Goal: Contribute content

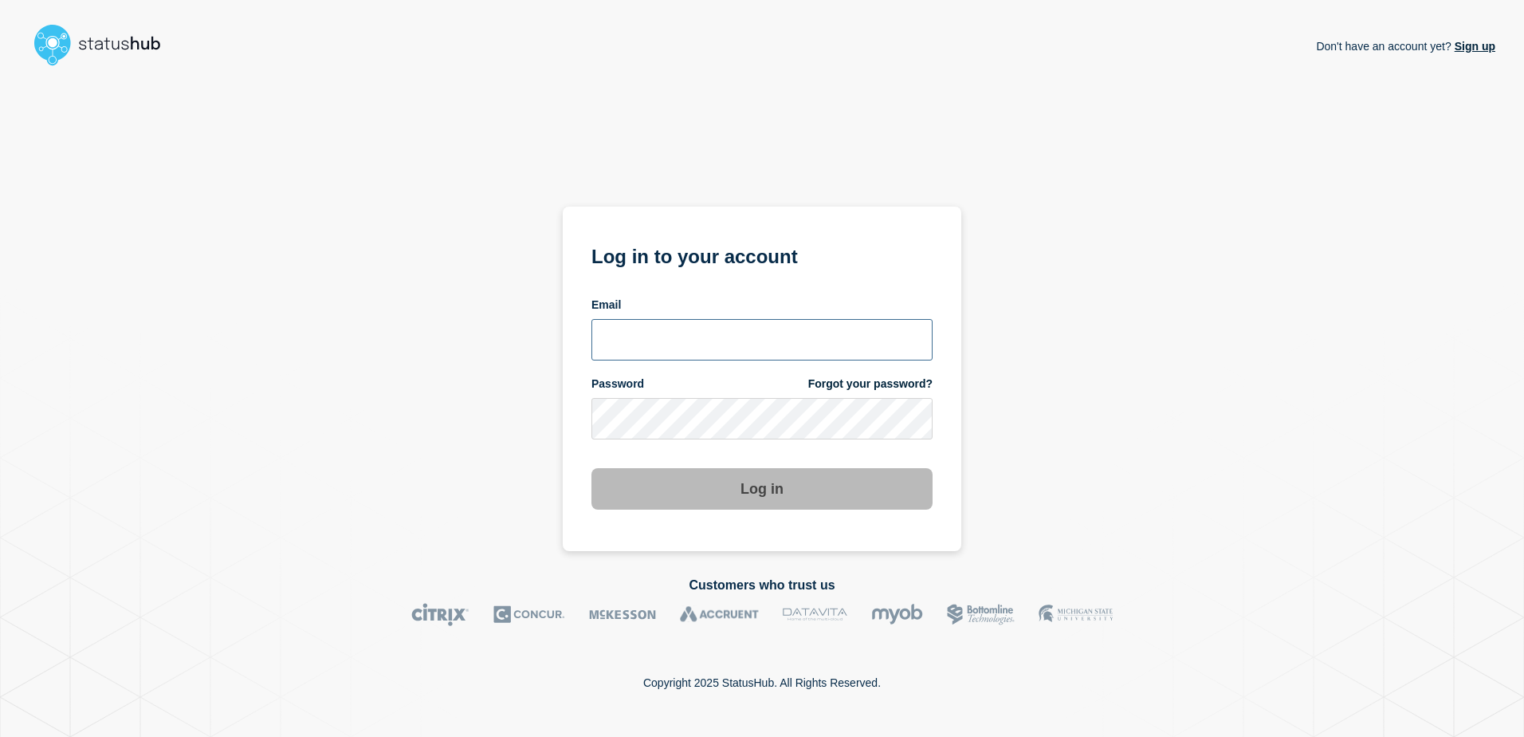
type input "[PERSON_NAME][EMAIL_ADDRESS][PERSON_NAME][DOMAIN_NAME]"
click at [762, 492] on button "Log in" at bounding box center [762, 488] width 341 height 41
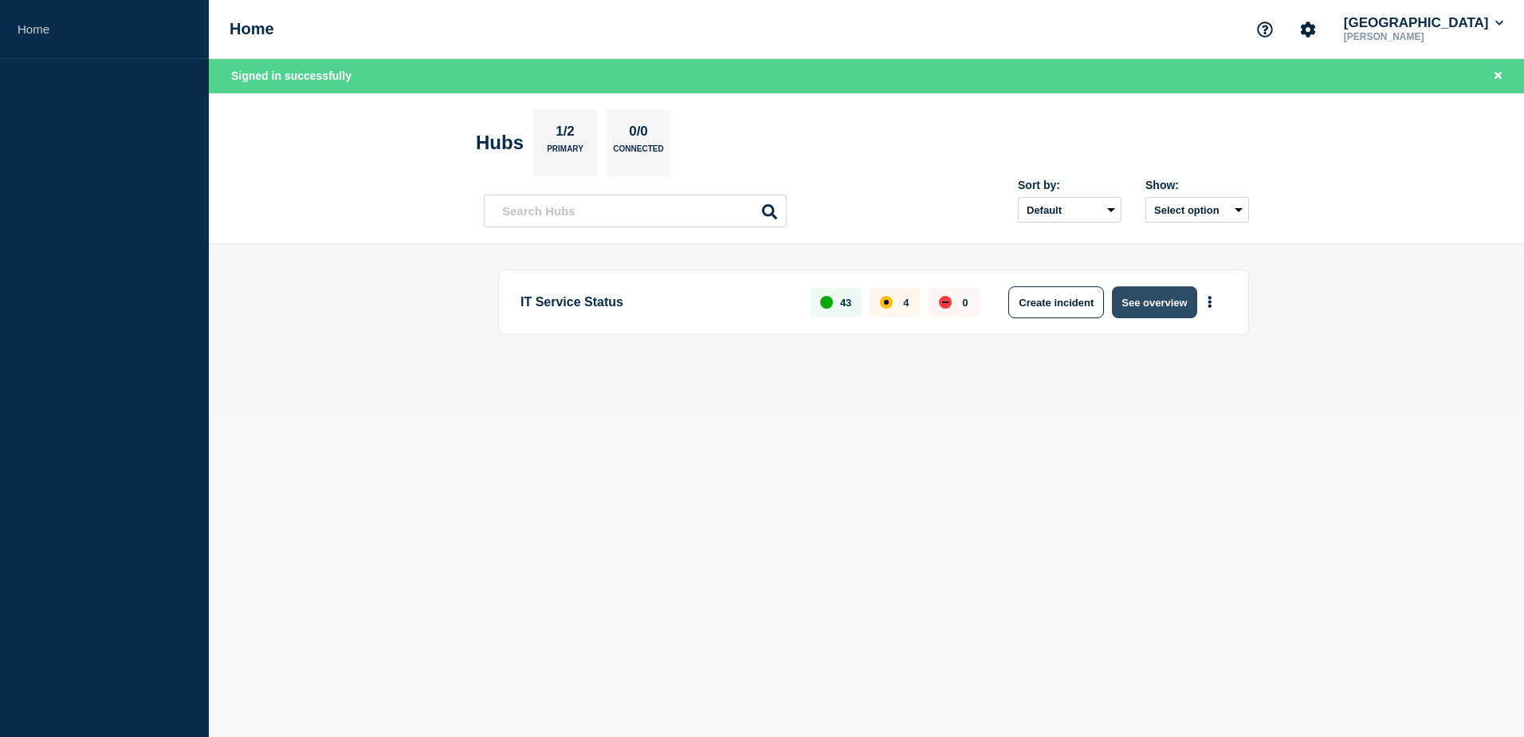
click at [1168, 301] on button "See overview" at bounding box center [1154, 302] width 85 height 32
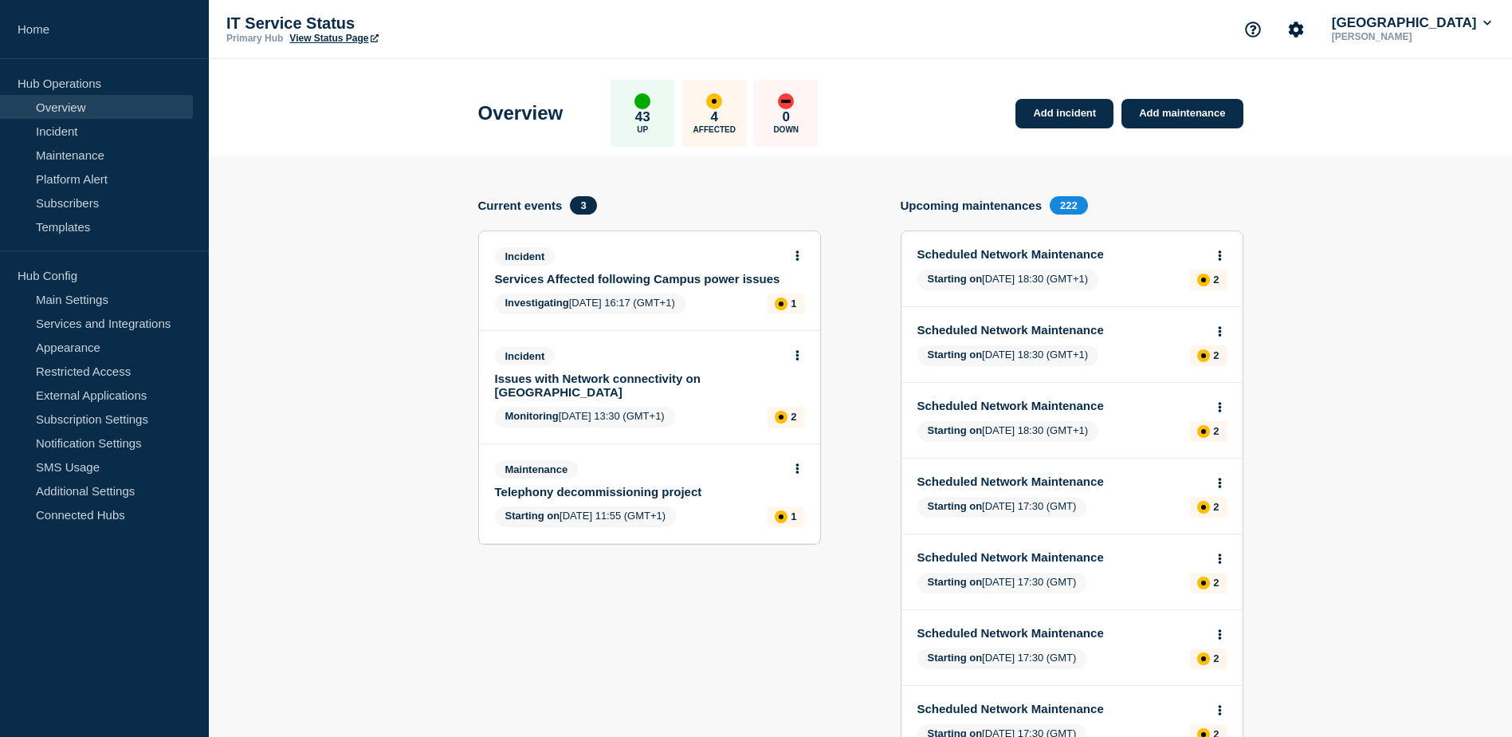
click at [623, 285] on link "Services Affected following Campus power issues" at bounding box center [639, 279] width 288 height 14
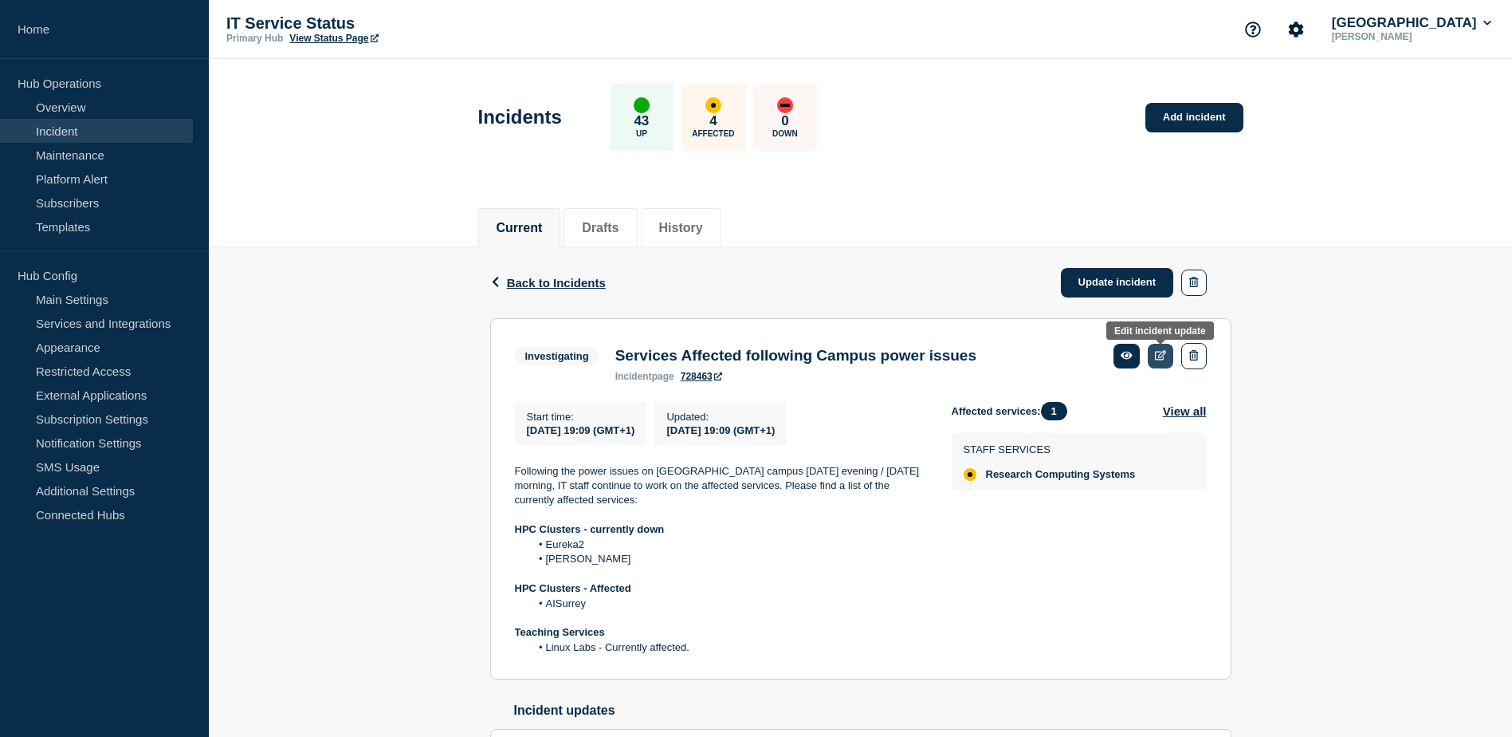
click at [1164, 356] on icon at bounding box center [1161, 355] width 12 height 10
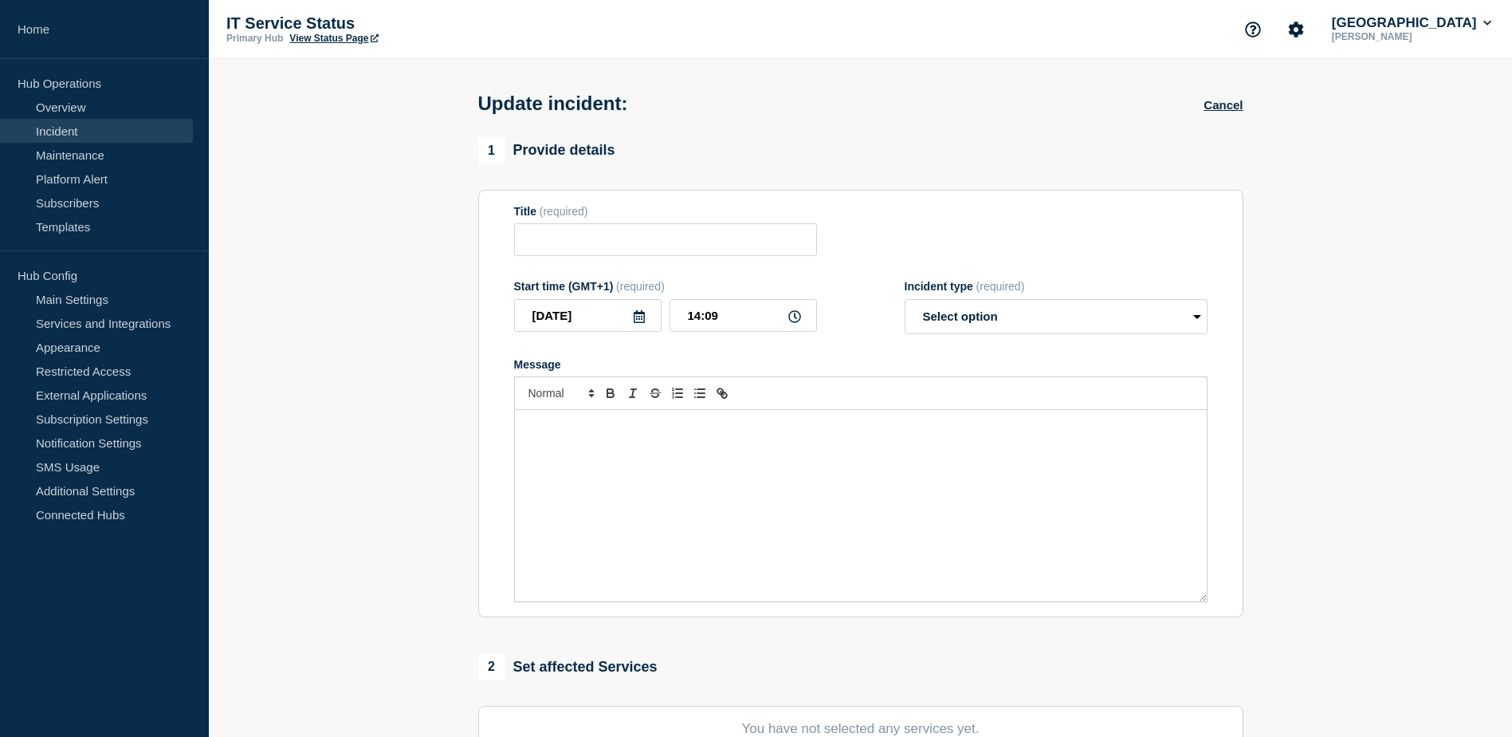
type input "Services Affected following Campus power issues"
type input "2025-10-06"
type input "19:09"
select select "investigating"
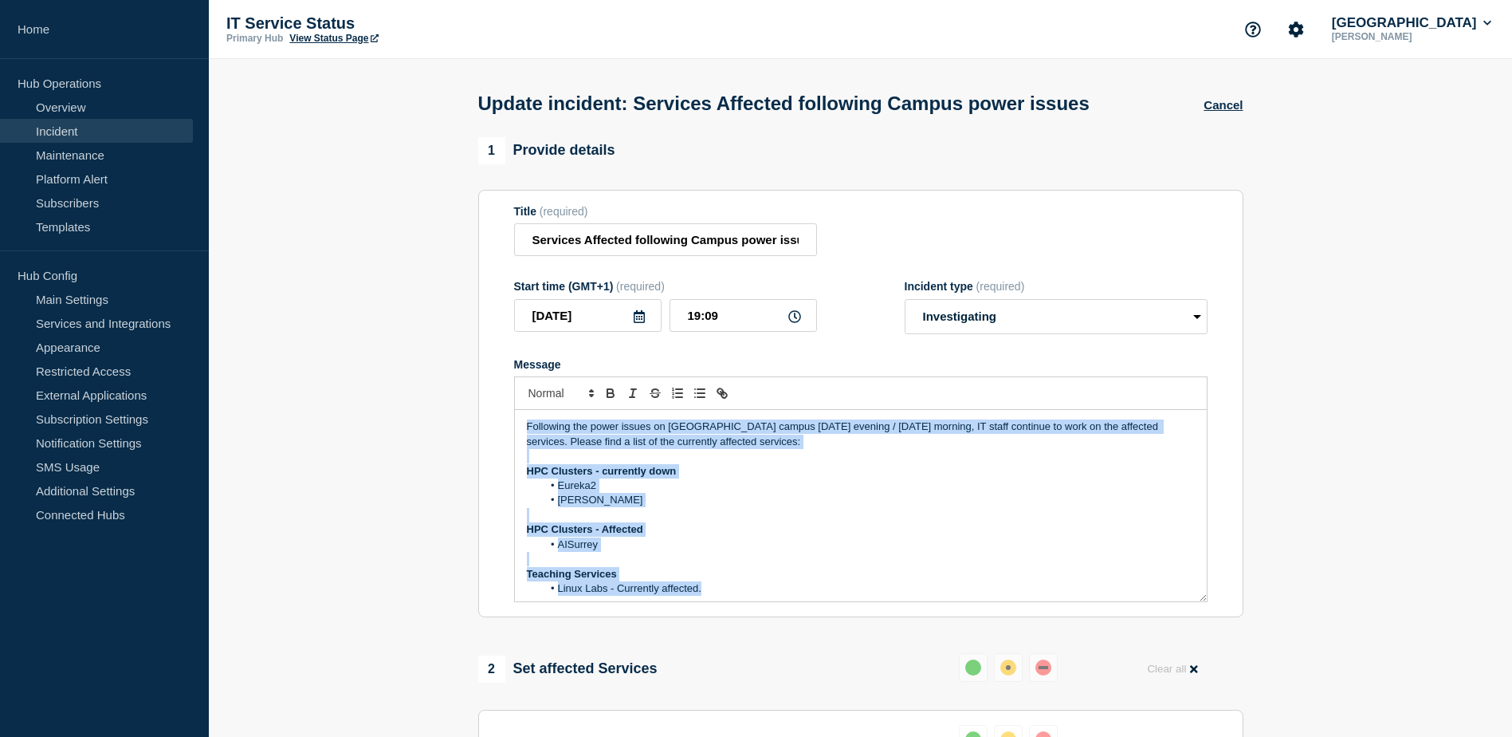
drag, startPoint x: 521, startPoint y: 427, endPoint x: 756, endPoint y: 589, distance: 285.5
click at [756, 589] on div "Following the power issues on Stag Hill campus on Friday evening / Saturday mor…" at bounding box center [861, 505] width 692 height 191
copy div "Following the power issues on Stag Hill campus on Friday evening / Saturday mor…"
click at [1229, 108] on button "Cancel" at bounding box center [1223, 105] width 39 height 14
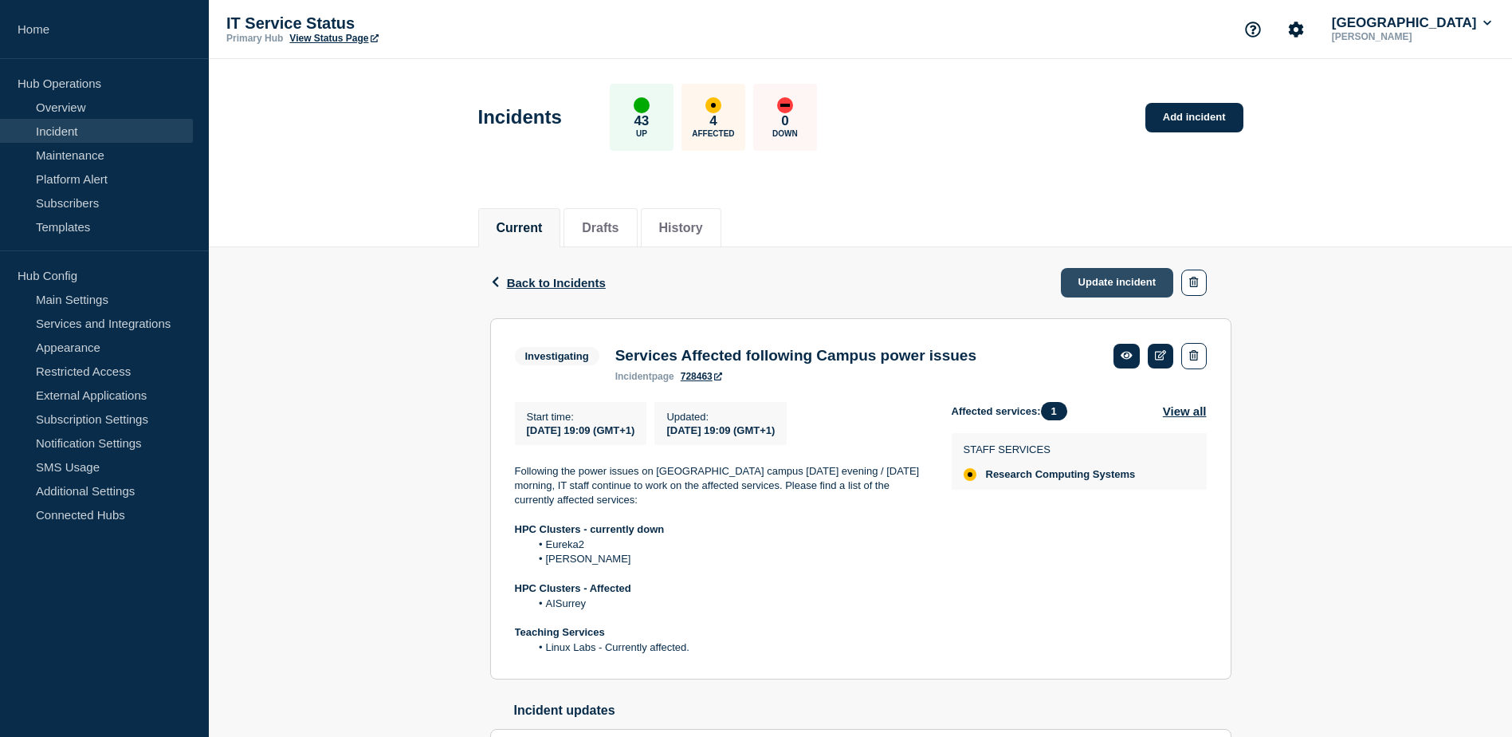
click at [1130, 272] on link "Update incident" at bounding box center [1117, 282] width 113 height 29
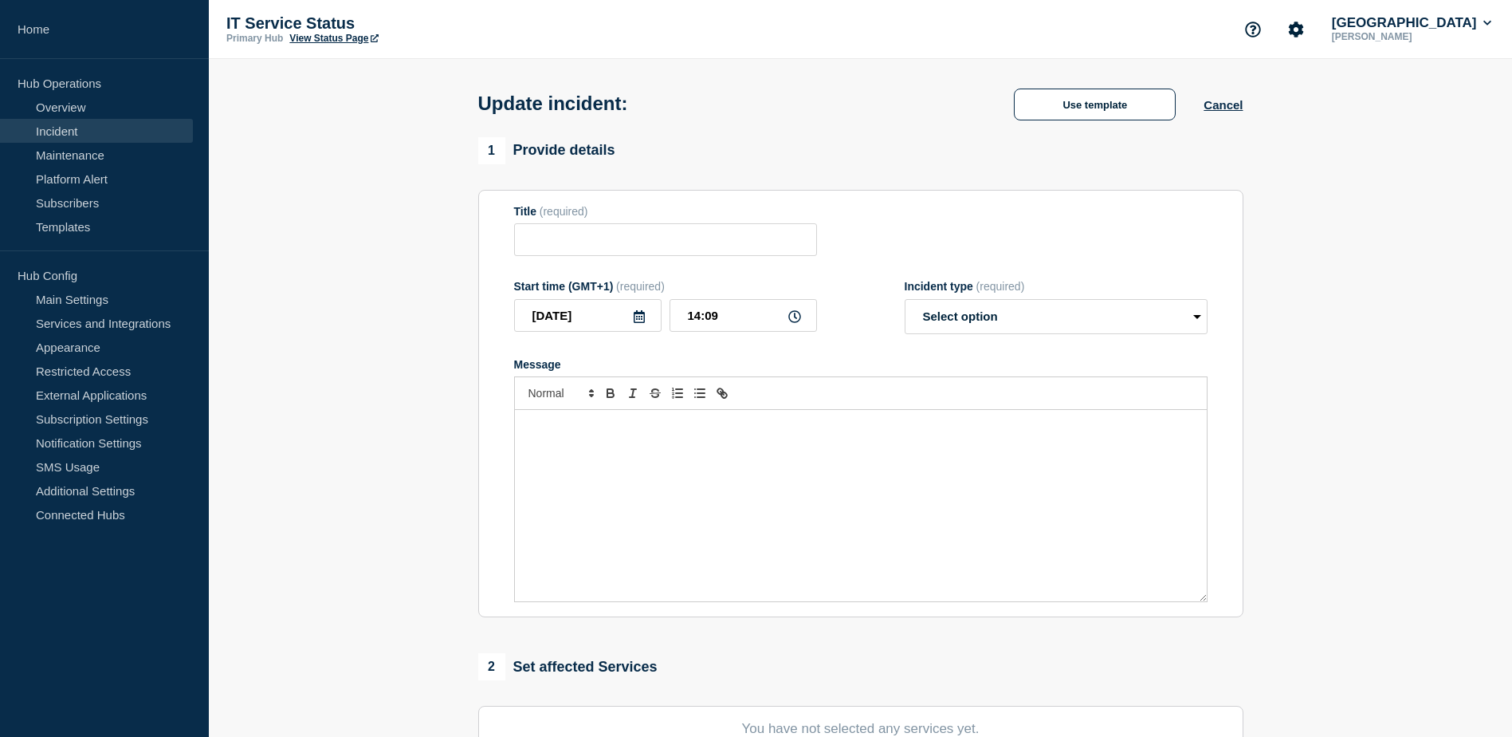
type input "Services Affected following Campus power issues"
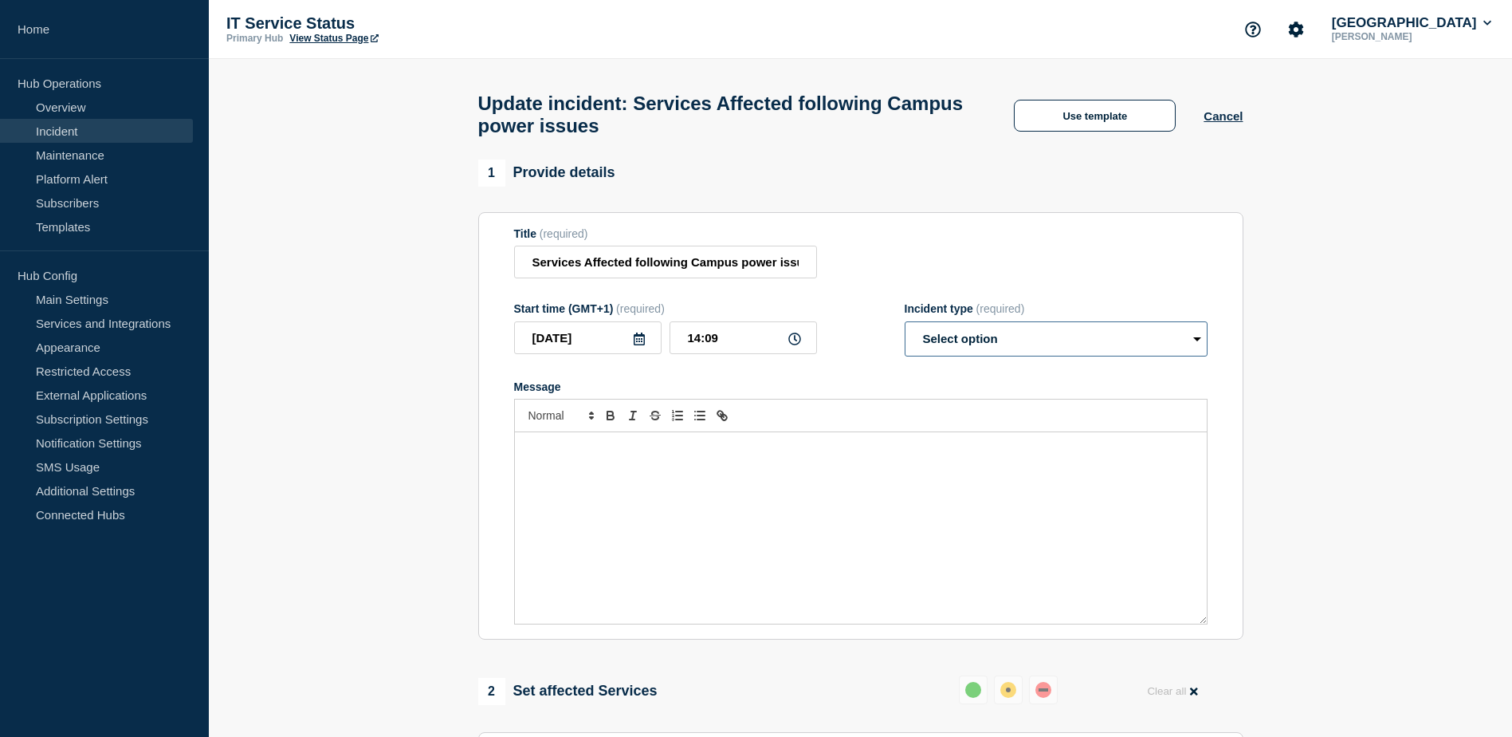
click at [1201, 347] on select "Select option Investigating Identified Monitoring Resolved" at bounding box center [1056, 338] width 303 height 35
select select "investigating"
click at [905, 328] on select "Select option Investigating Identified Monitoring Resolved" at bounding box center [1056, 338] width 303 height 35
click at [961, 456] on p "Message" at bounding box center [861, 449] width 668 height 14
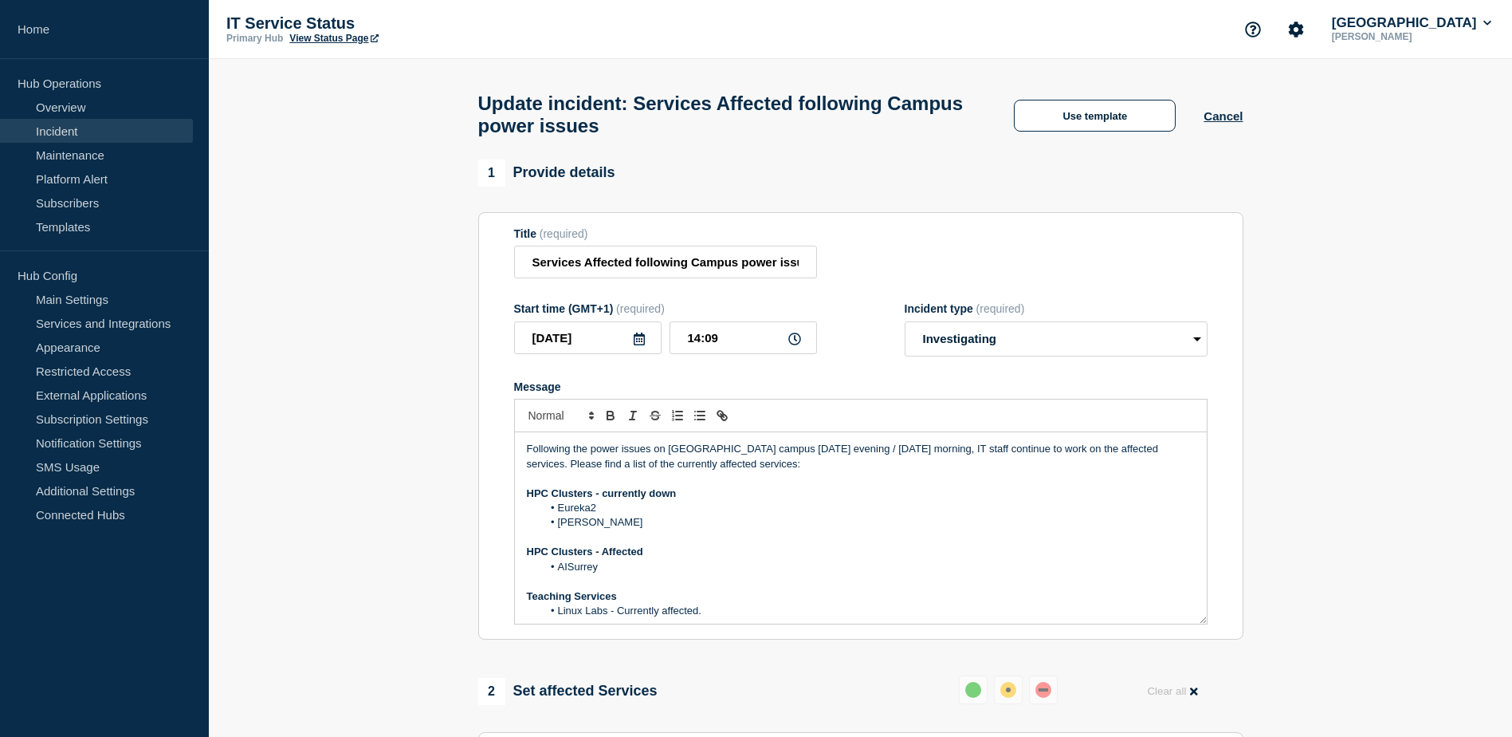
scroll to position [7, 0]
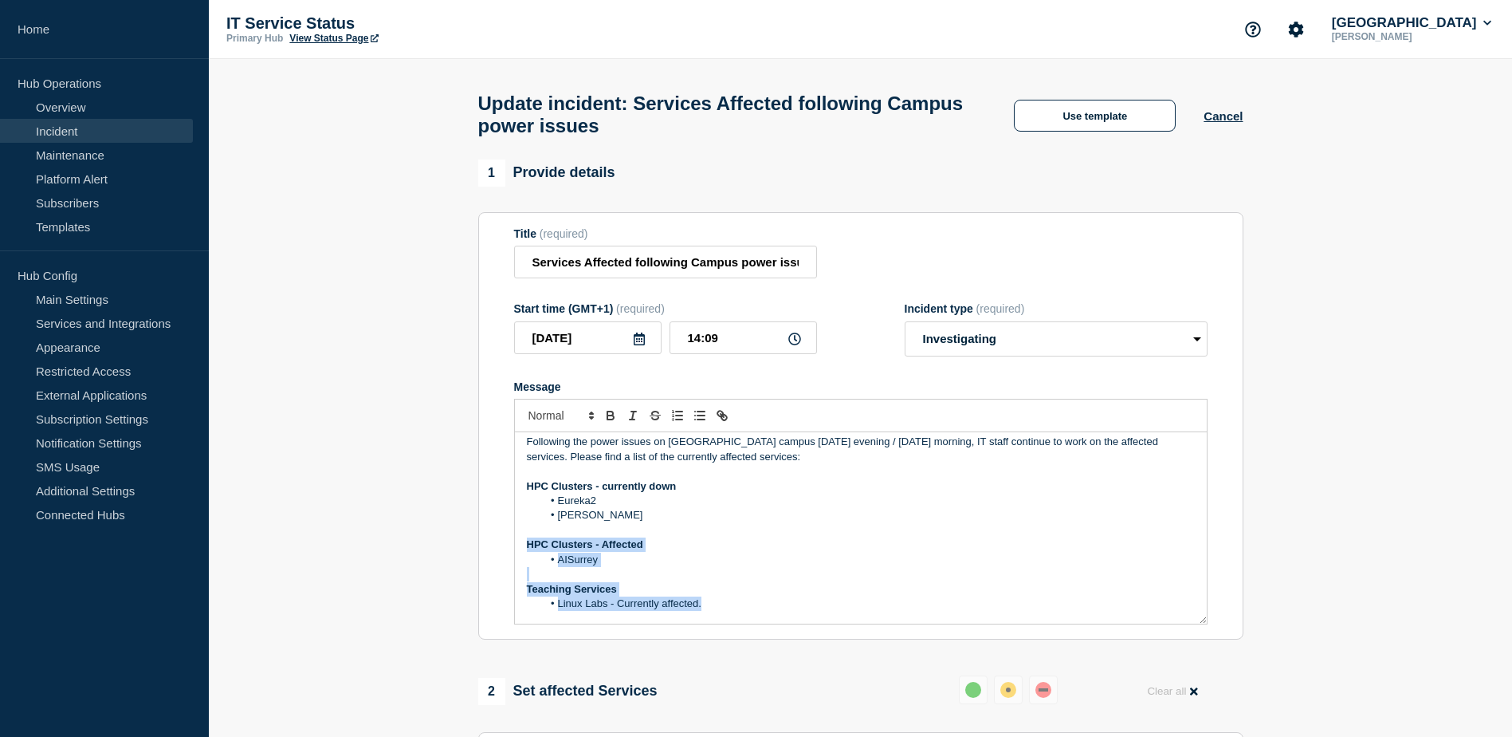
drag, startPoint x: 523, startPoint y: 552, endPoint x: 727, endPoint y: 611, distance: 212.4
click at [727, 611] on div "Following the power issues on Stag Hill campus on Friday evening / Saturday mor…" at bounding box center [861, 527] width 692 height 191
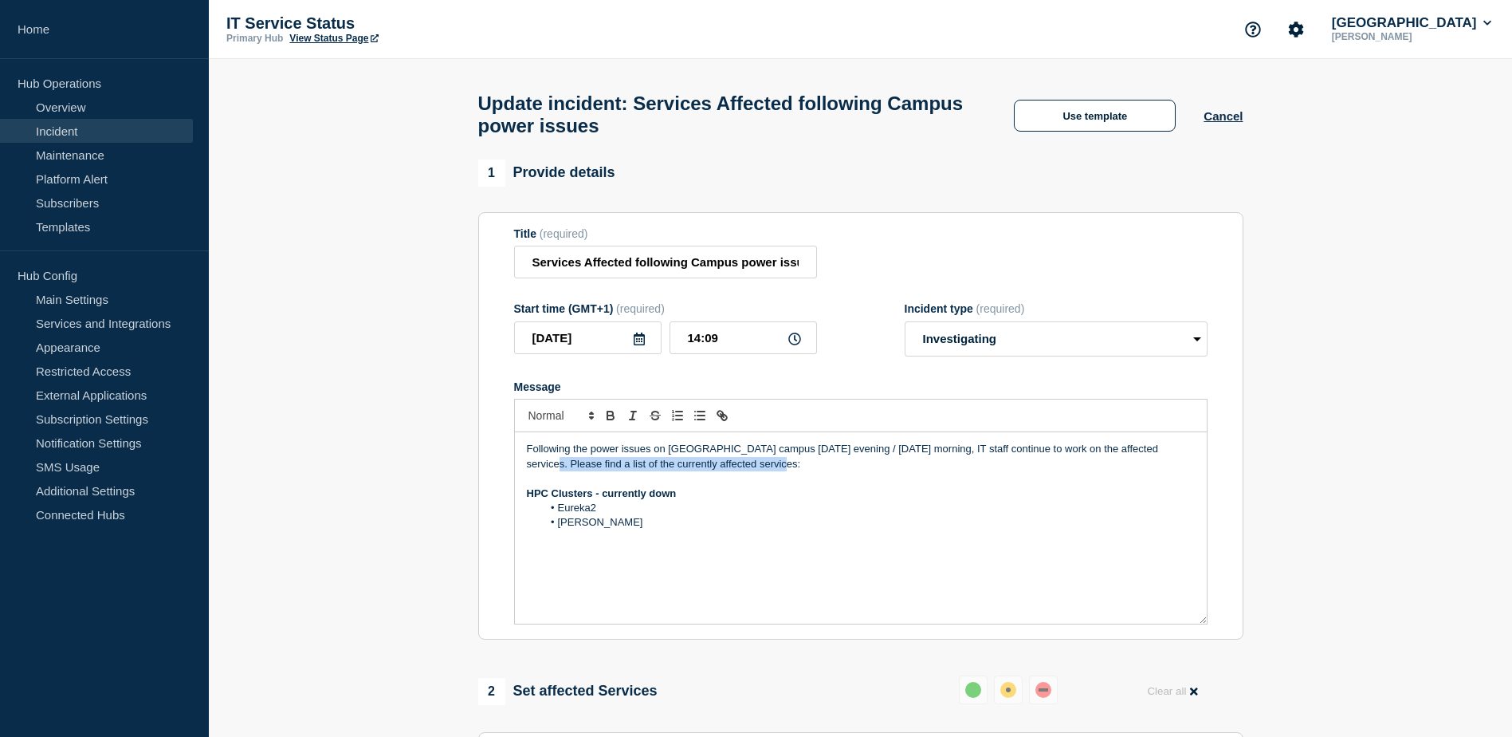
drag, startPoint x: 1155, startPoint y: 454, endPoint x: 1190, endPoint y: 468, distance: 37.9
click at [1190, 468] on p "Following the power issues on Stag Hill campus on Friday evening / Saturday mor…" at bounding box center [861, 456] width 668 height 29
click at [680, 501] on p "HPC Clusters - currently down" at bounding box center [861, 493] width 668 height 14
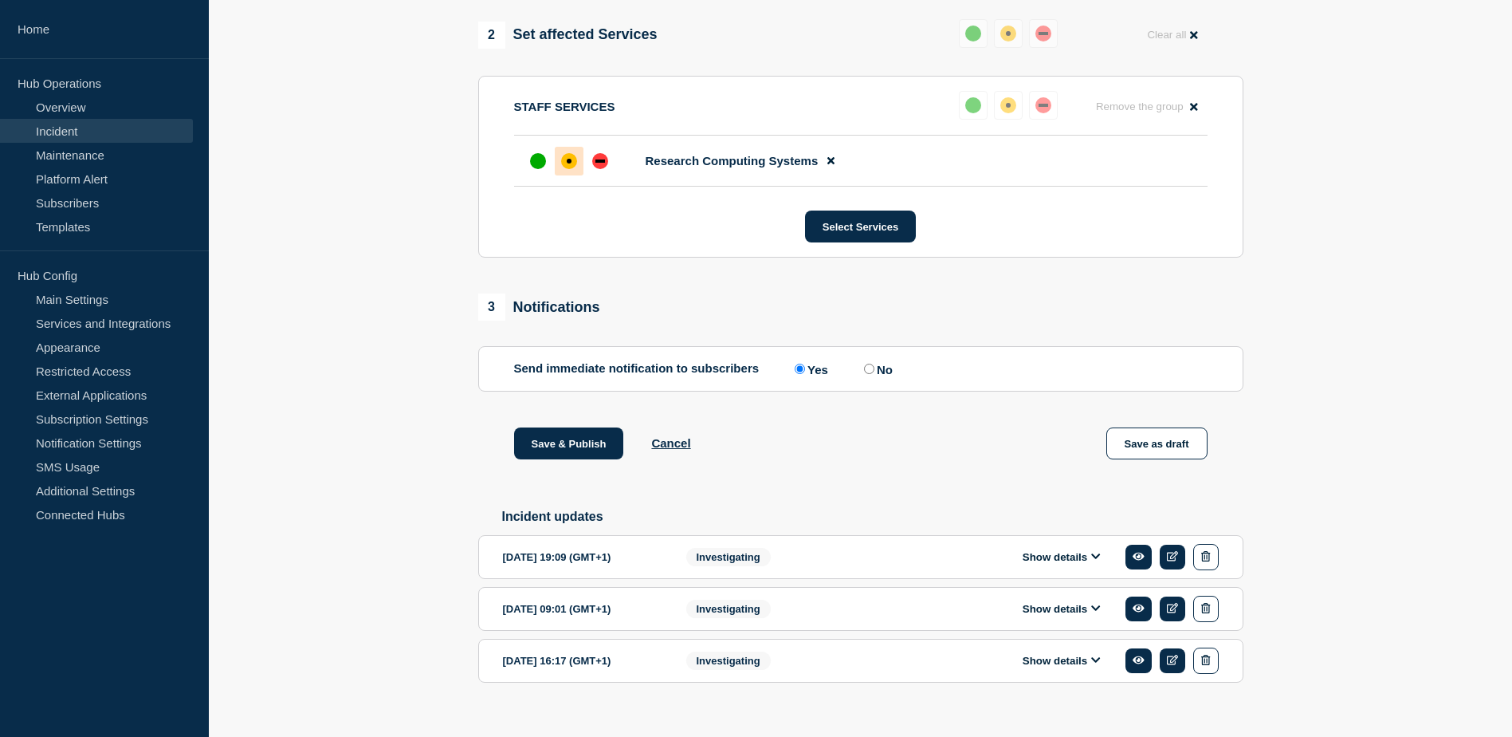
scroll to position [688, 0]
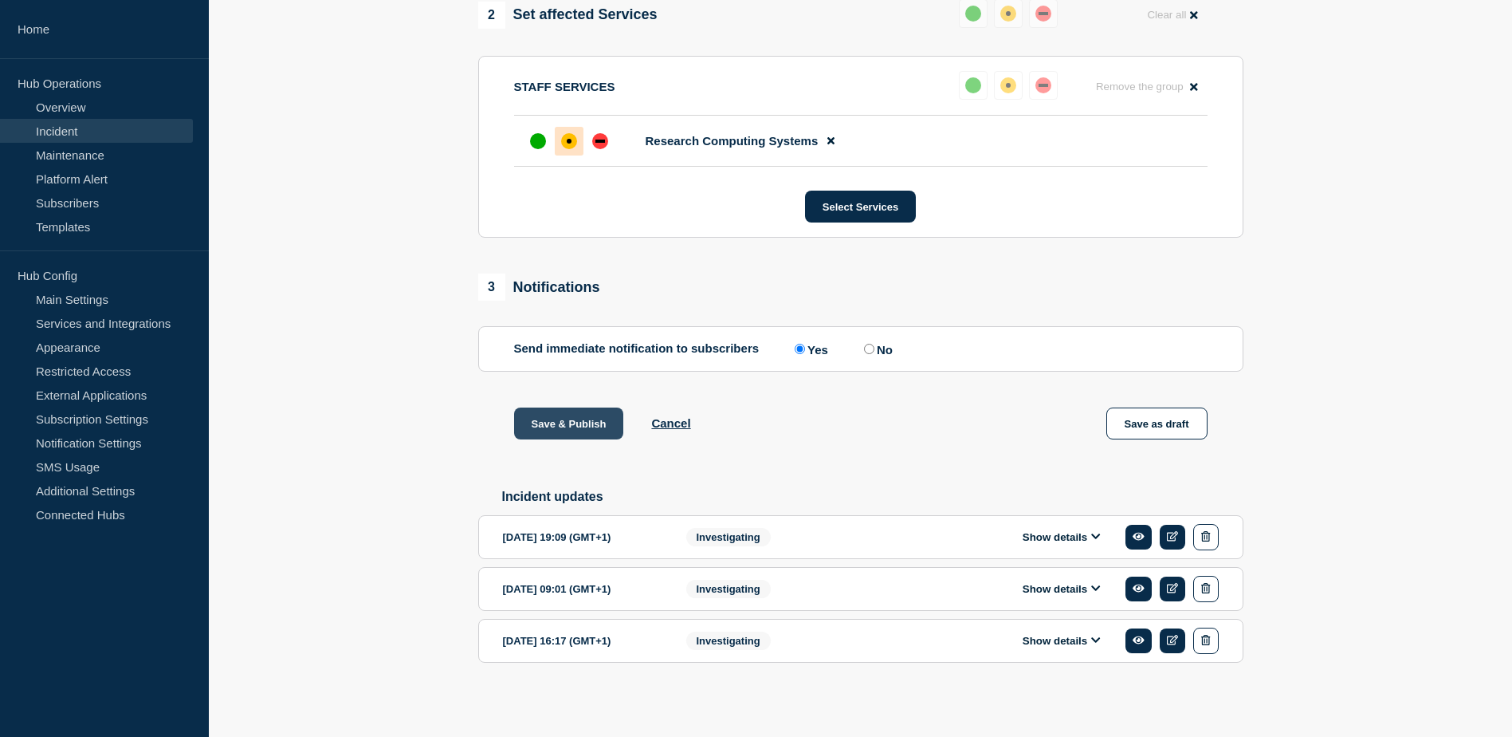
click at [559, 415] on button "Save & Publish" at bounding box center [569, 423] width 110 height 32
